Goal: Task Accomplishment & Management: Manage account settings

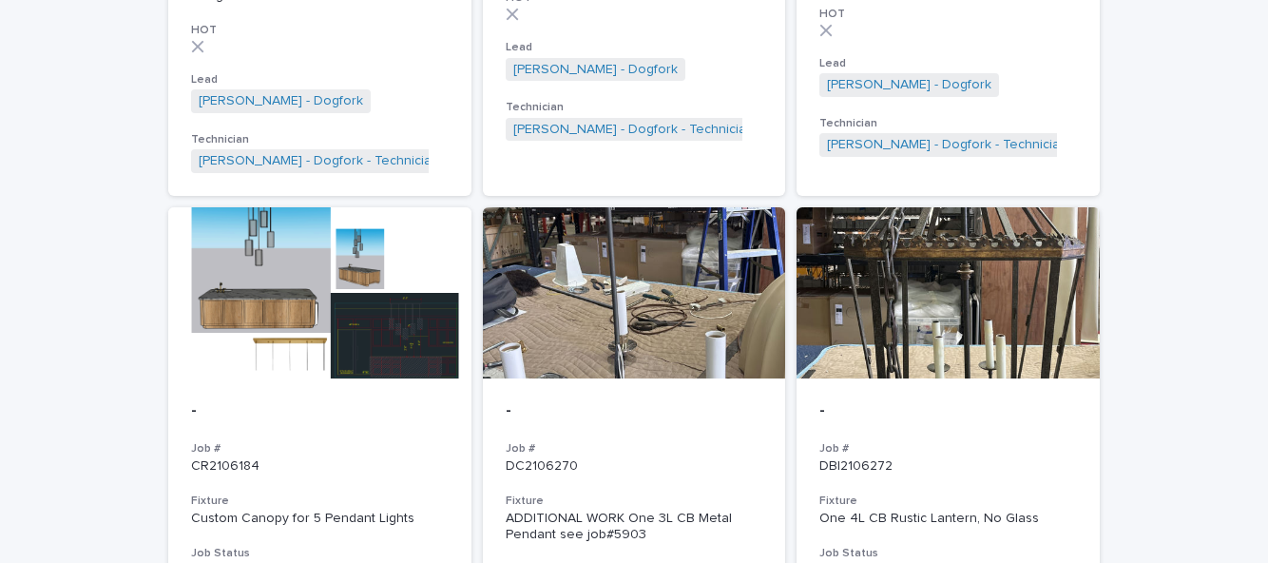
scroll to position [1856, 0]
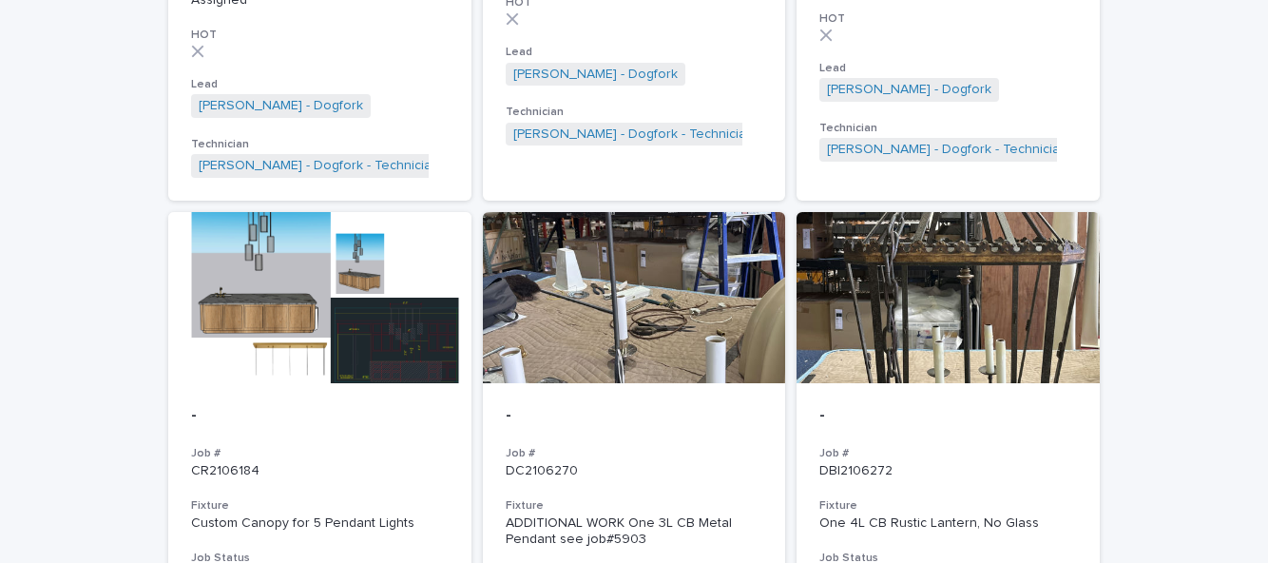
click at [956, 359] on div at bounding box center [947, 297] width 303 height 171
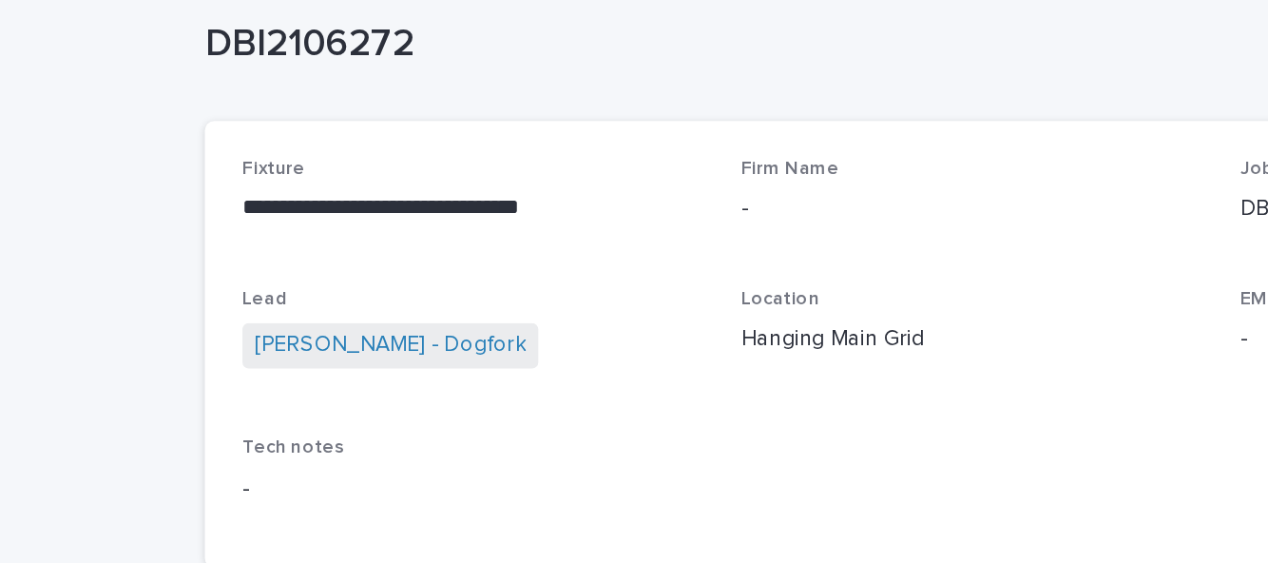
scroll to position [21, 0]
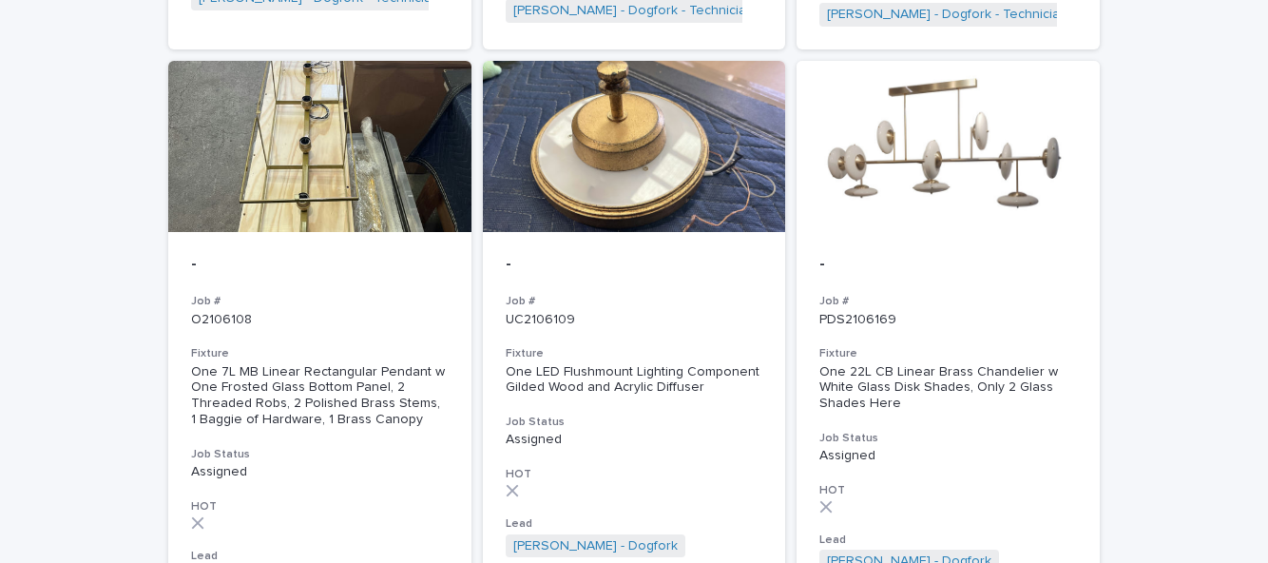
scroll to position [1378, 0]
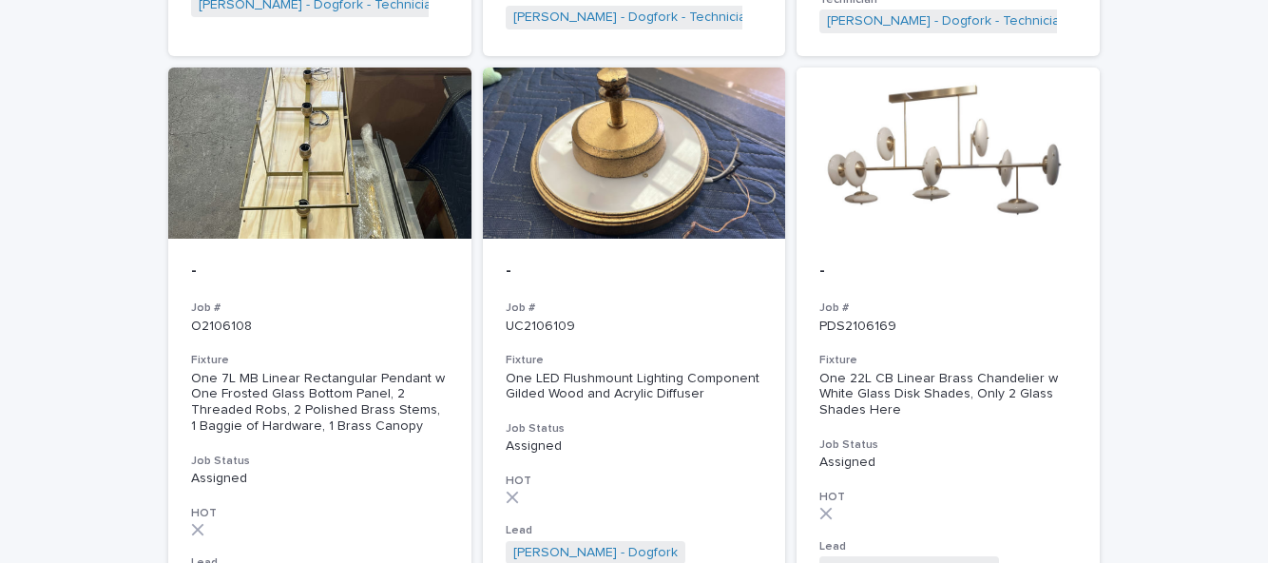
click at [970, 371] on div "One 22L CB Linear Brass Chandelier w White Glass Disk Shades, Only 2 Glass Shad…" at bounding box center [948, 395] width 258 height 48
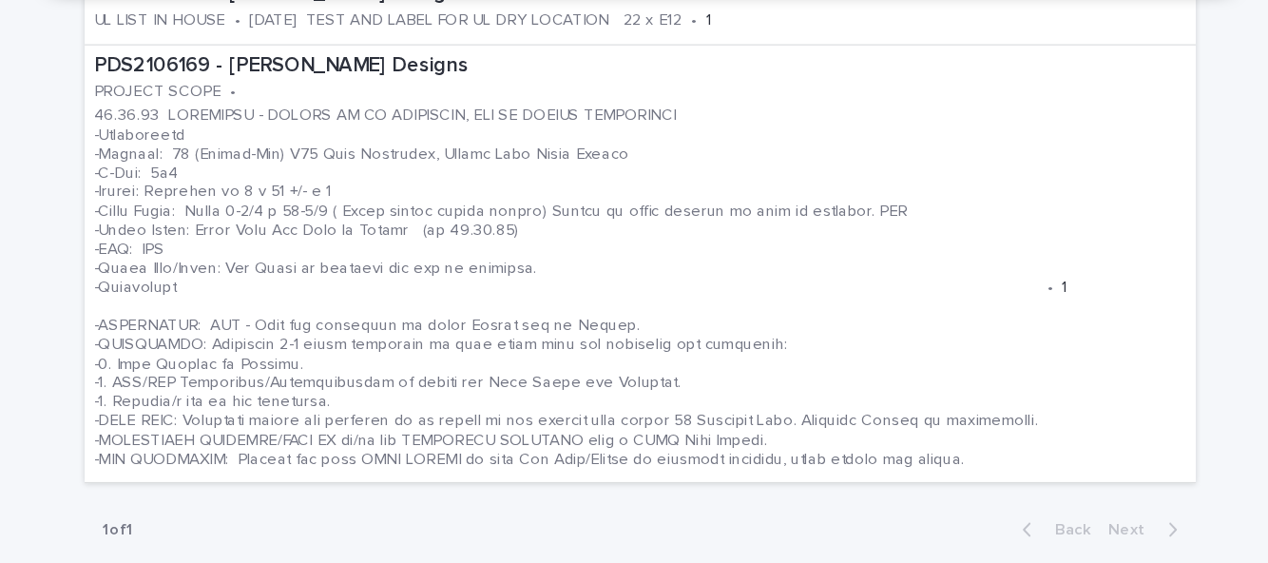
scroll to position [732, 0]
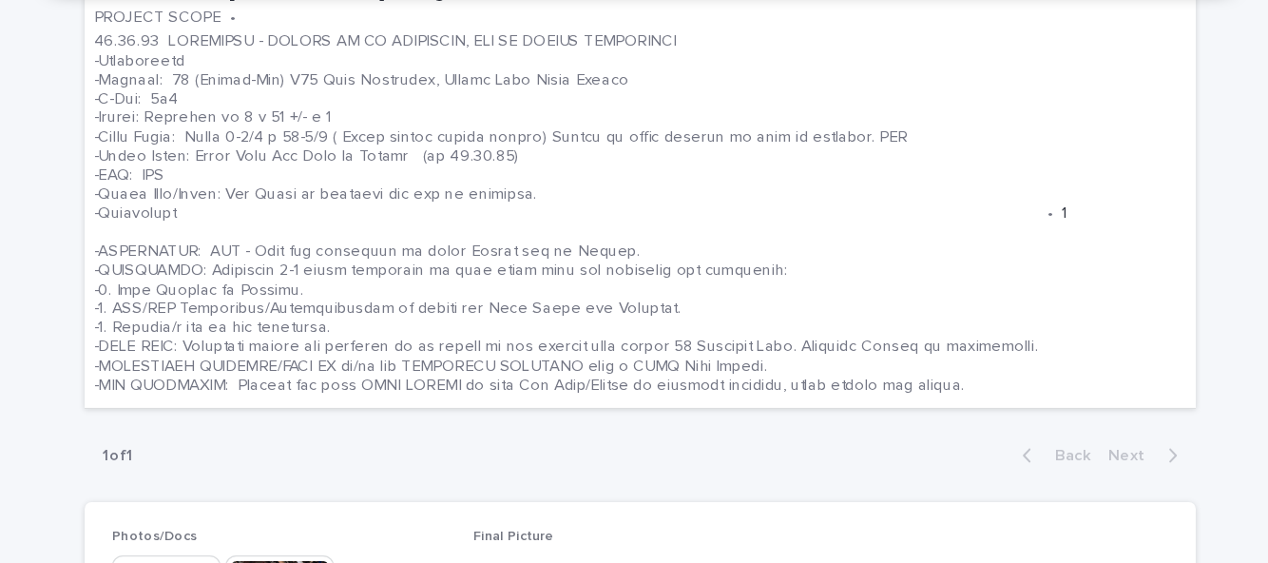
click at [133, 241] on div "**********" at bounding box center [634, 340] width 1268 height 2053
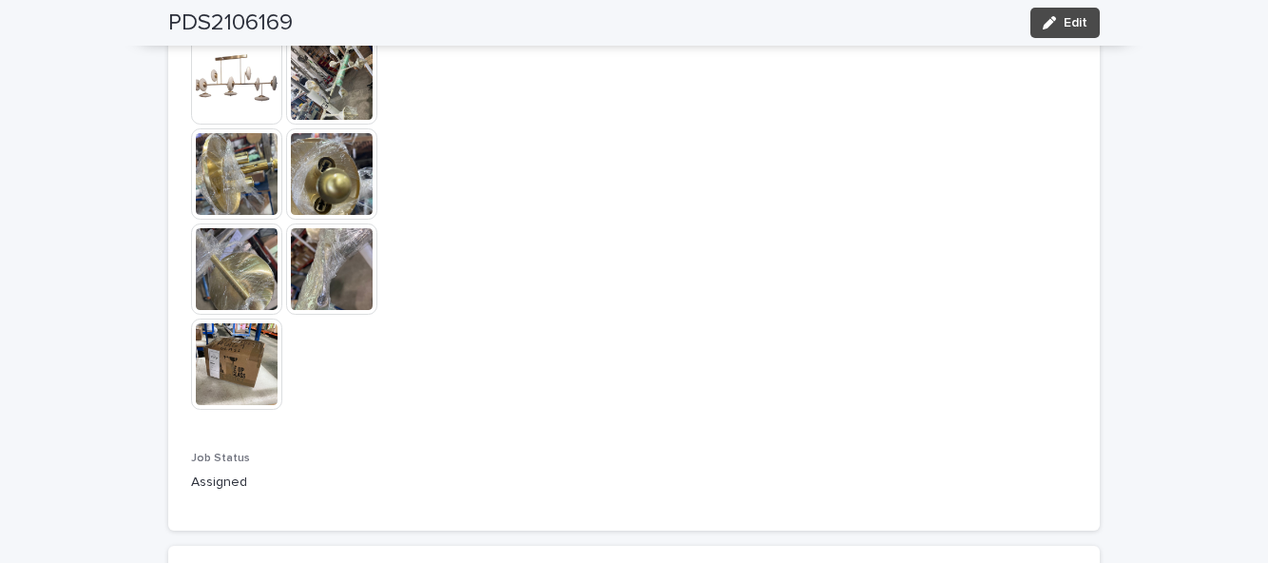
scroll to position [1306, 0]
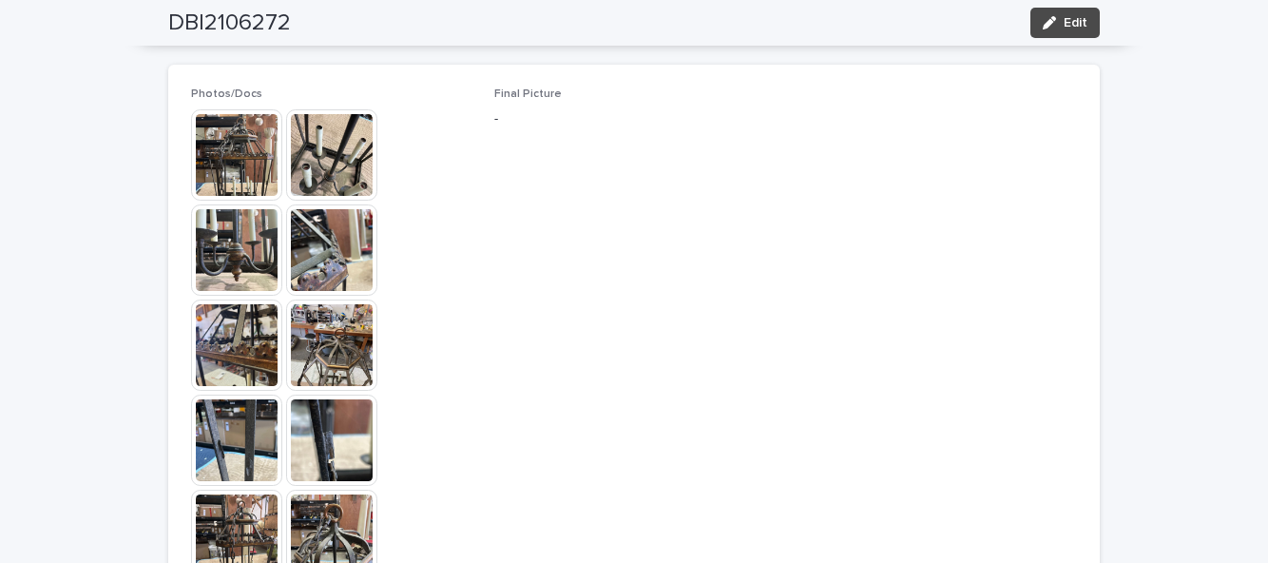
scroll to position [1106, 0]
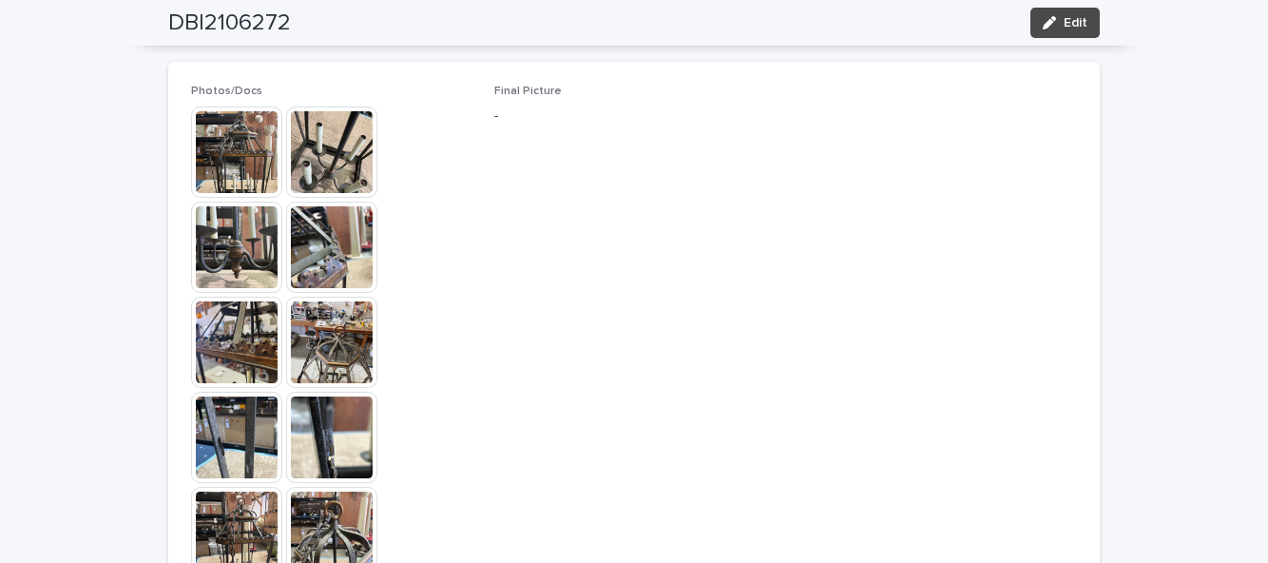
click at [218, 154] on img at bounding box center [236, 151] width 91 height 91
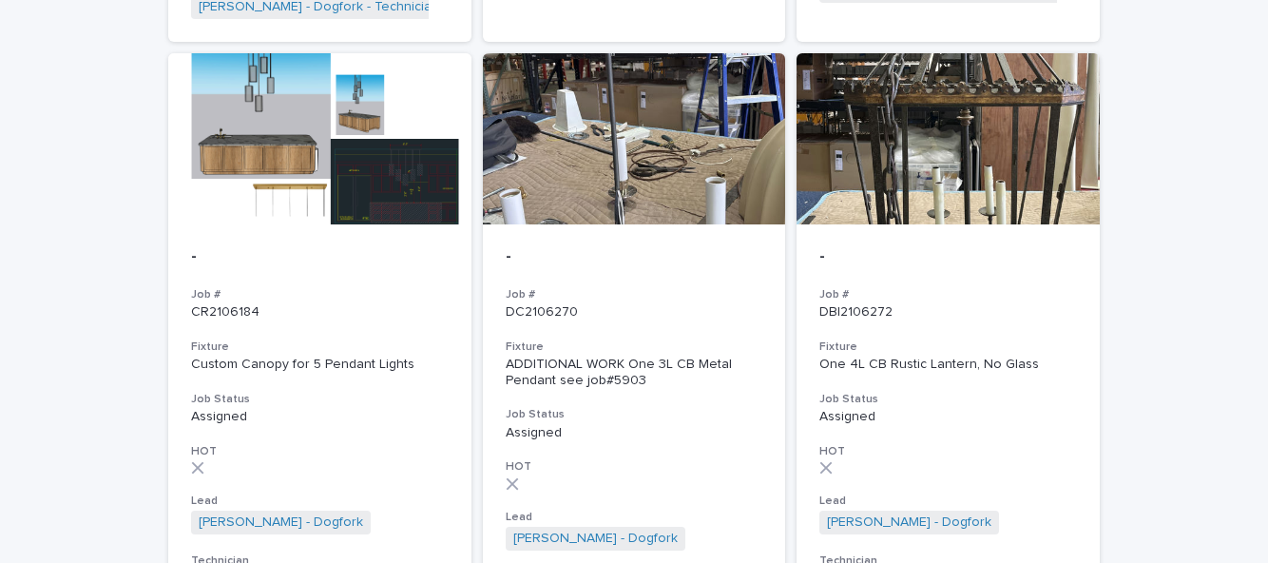
scroll to position [2013, 0]
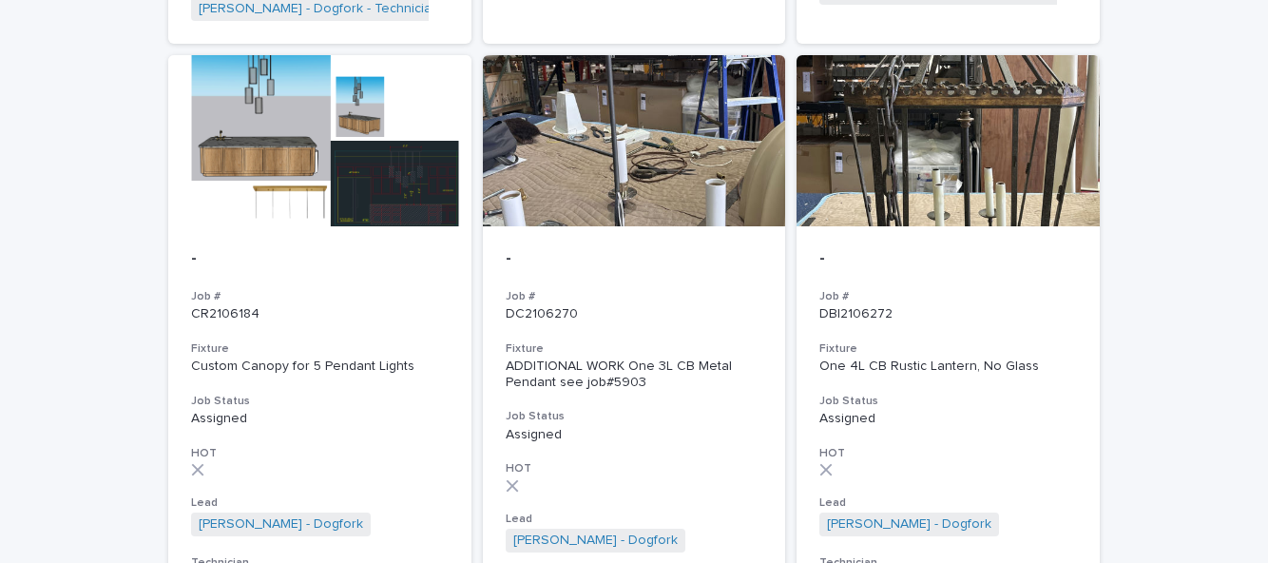
click at [245, 257] on div "- Job # CR2106184 Fixture Custom Canopy for 5 Pendant Lights Job Status Assigne…" at bounding box center [319, 422] width 303 height 393
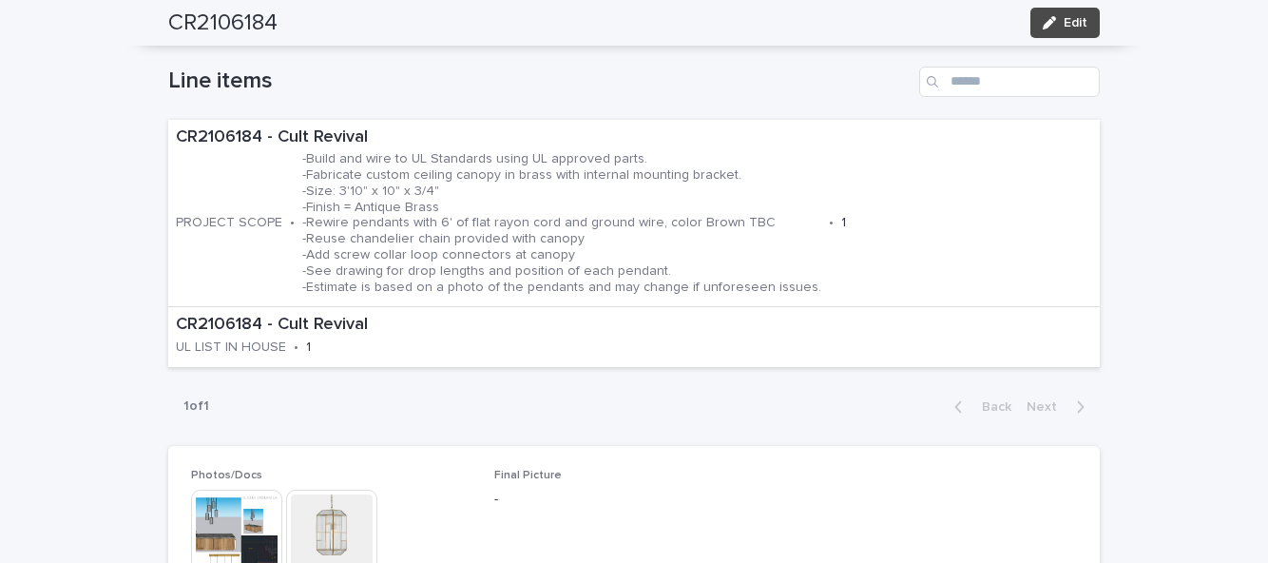
scroll to position [616, 0]
